Goal: Find specific page/section: Find specific page/section

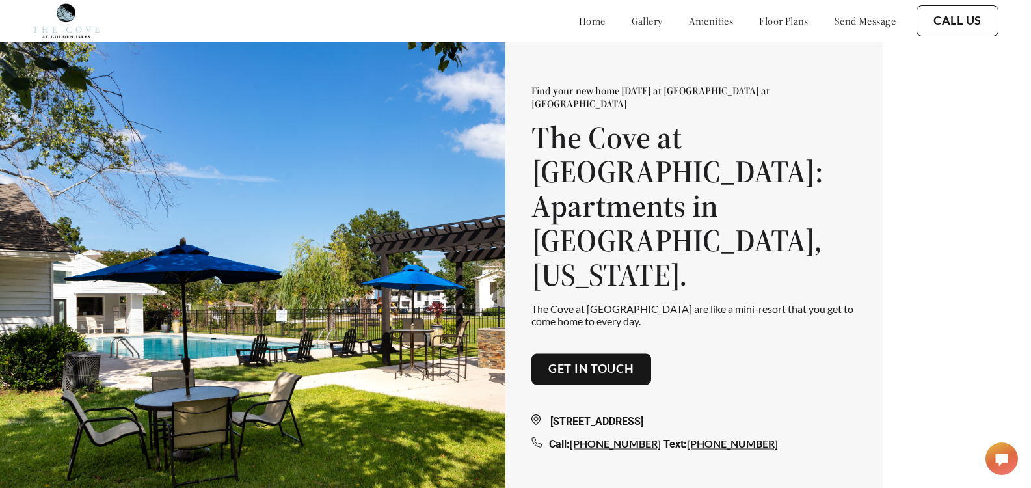
click at [759, 23] on link "floor plans" at bounding box center [783, 20] width 49 height 13
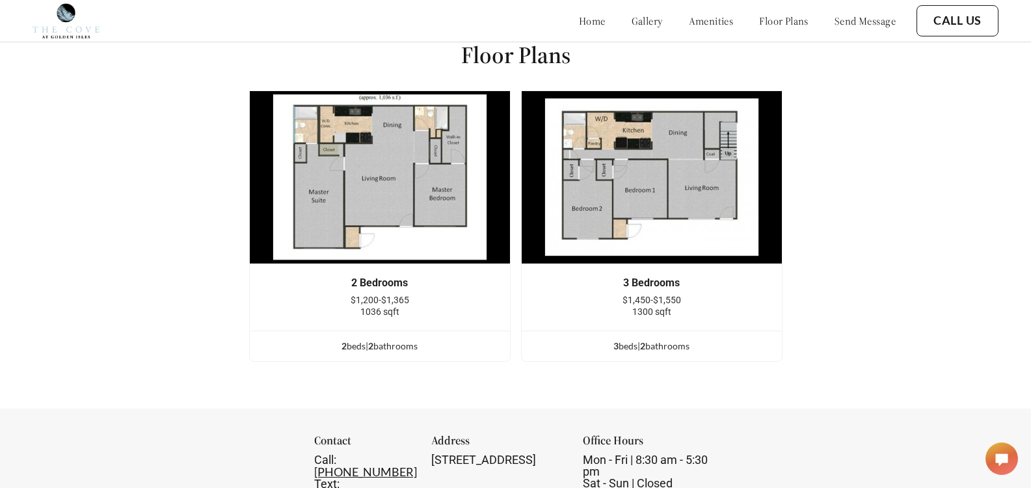
scroll to position [1590, 0]
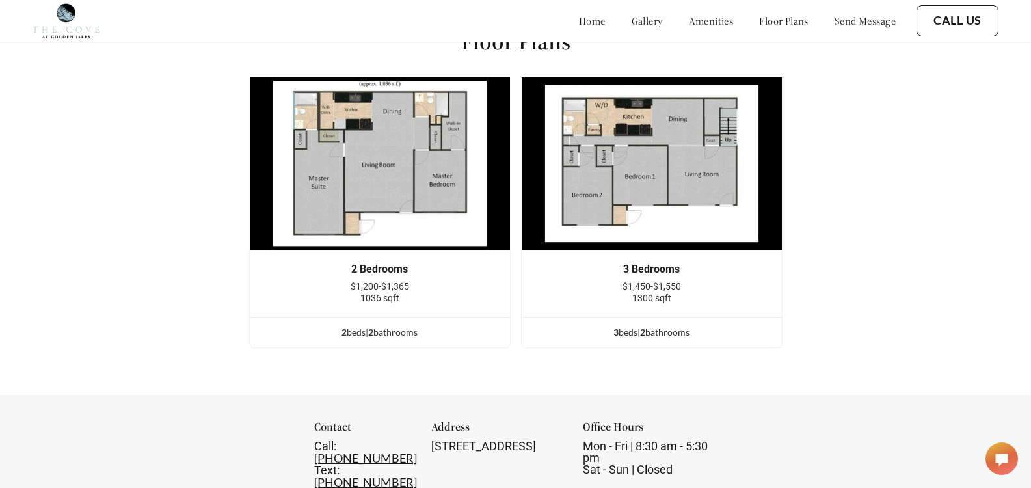
click at [388, 275] on div "2 Bedrooms" at bounding box center [379, 269] width 221 height 12
click at [385, 339] on div "2 bed s | 2 bathroom s" at bounding box center [380, 332] width 260 height 14
click at [370, 339] on div "2 bed s | 2 bathroom s" at bounding box center [380, 332] width 260 height 14
click at [361, 339] on div "2 bed s | 2 bathroom s" at bounding box center [380, 332] width 260 height 14
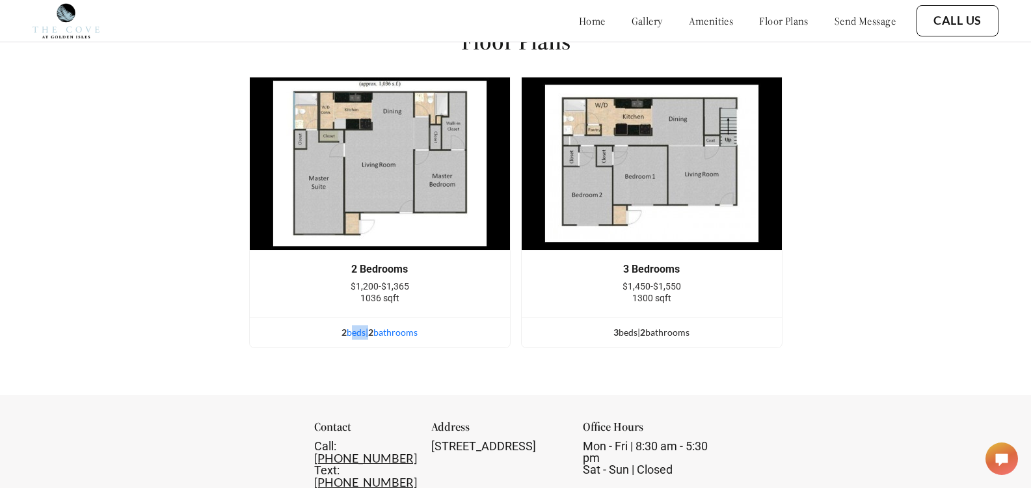
click at [361, 339] on div "2 bed s | 2 bathroom s" at bounding box center [380, 332] width 260 height 14
click at [415, 339] on div "2 bed s | 2 bathroom s" at bounding box center [380, 332] width 260 height 14
click at [402, 221] on img at bounding box center [379, 164] width 261 height 174
click at [386, 275] on div "2 Bedrooms" at bounding box center [379, 269] width 221 height 12
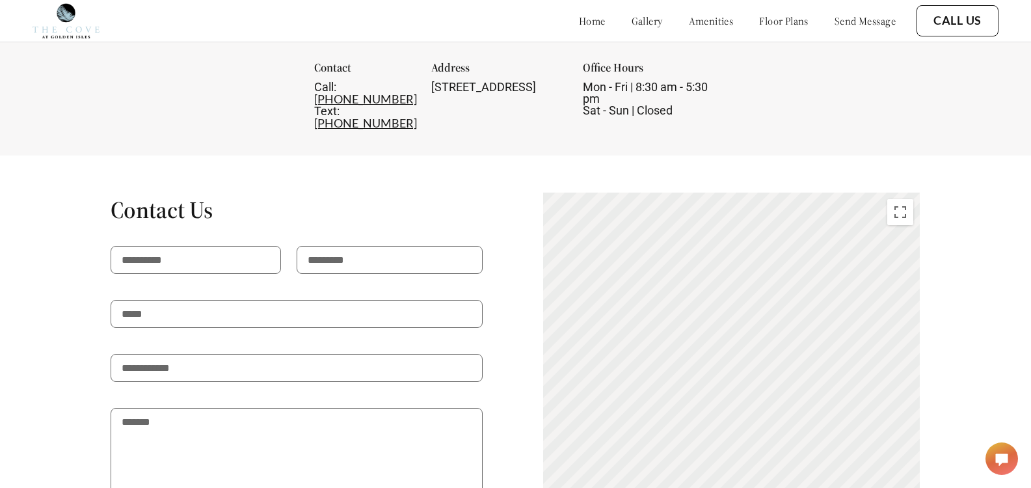
scroll to position [1747, 0]
